Goal: Information Seeking & Learning: Learn about a topic

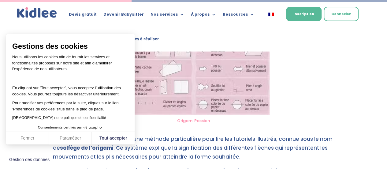
scroll to position [1054, 0]
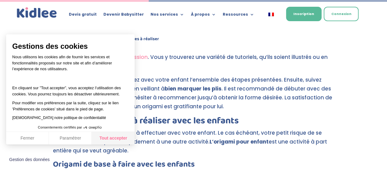
click at [114, 134] on button "Tout accepter" at bounding box center [113, 138] width 43 height 13
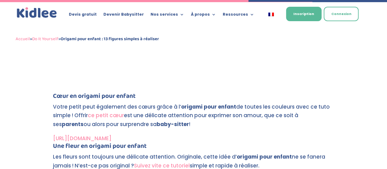
scroll to position [1759, 0]
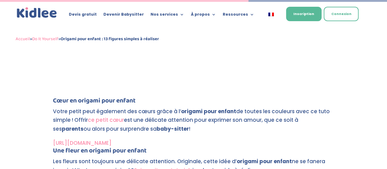
click at [111, 142] on link "[URL][DOMAIN_NAME]" at bounding box center [82, 142] width 58 height 7
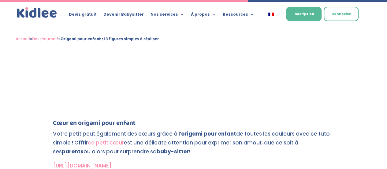
scroll to position [1772, 0]
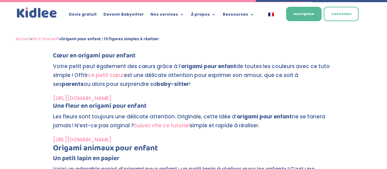
scroll to position [1754, 0]
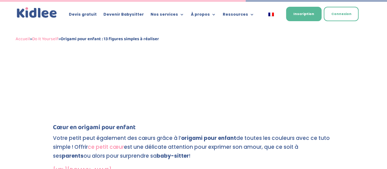
click at [107, 145] on link "ce petit cœur" at bounding box center [106, 146] width 36 height 7
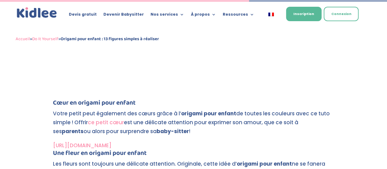
scroll to position [1829, 0]
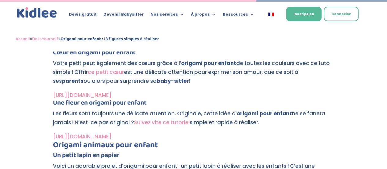
click at [163, 121] on link "Suivez vite ce tutoriel" at bounding box center [162, 122] width 56 height 7
